Goal: Transaction & Acquisition: Book appointment/travel/reservation

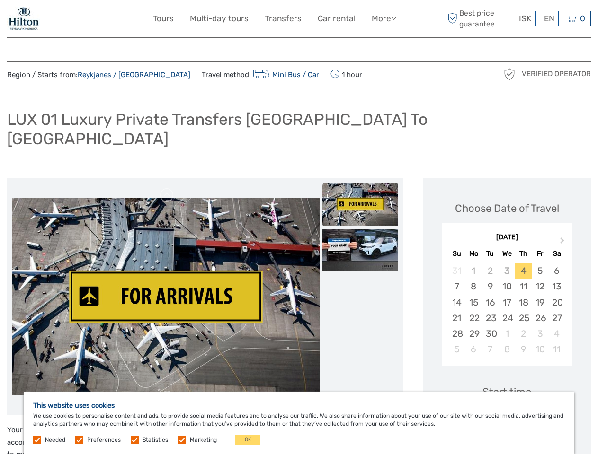
click at [383, 18] on link "More" at bounding box center [384, 19] width 25 height 14
click at [394, 18] on icon at bounding box center [393, 18] width 5 height 8
click at [524, 18] on span "ISK" at bounding box center [525, 18] width 12 height 9
click at [549, 18] on div "EN English Español Deutsch" at bounding box center [549, 19] width 19 height 16
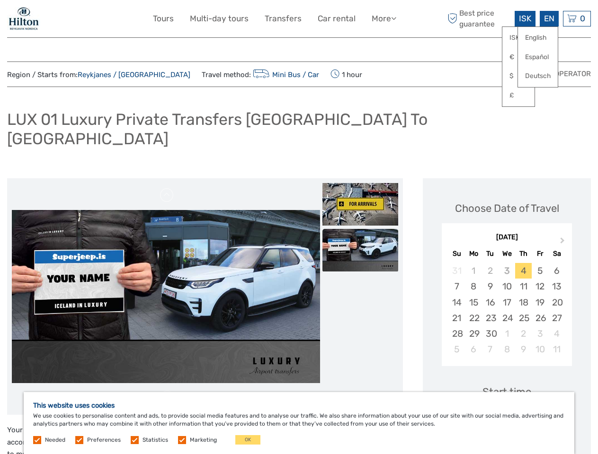
click at [577, 18] on div "0 Items Total 0 ISK Checkout The shopping cart is empty." at bounding box center [577, 19] width 28 height 16
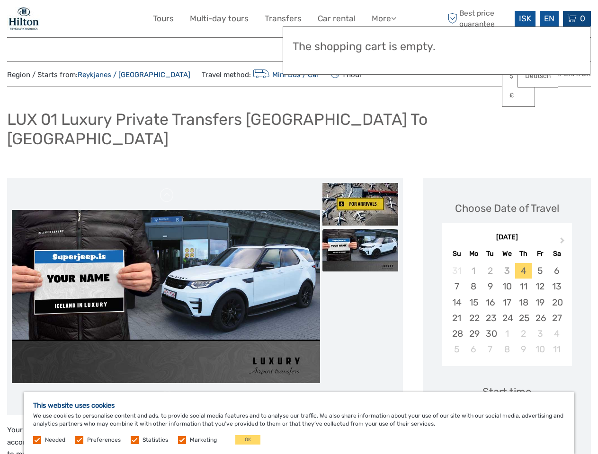
click at [166, 278] on img at bounding box center [166, 296] width 308 height 173
click at [167, 188] on link at bounding box center [167, 195] width 15 height 15
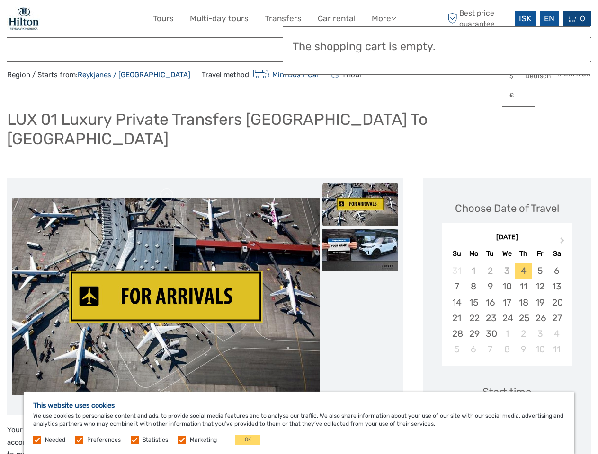
click at [167, 391] on link at bounding box center [167, 398] width 15 height 15
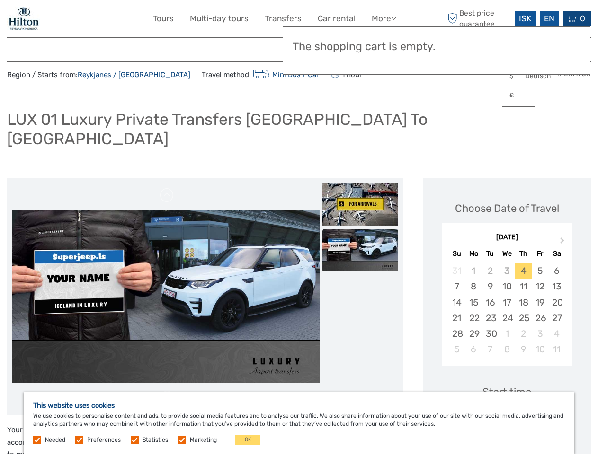
click at [360, 186] on img at bounding box center [360, 204] width 76 height 43
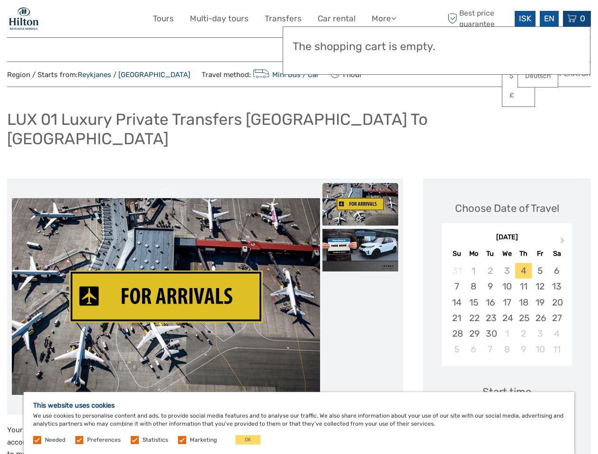
click at [360, 231] on img at bounding box center [360, 250] width 76 height 43
